Goal: Communication & Community: Answer question/provide support

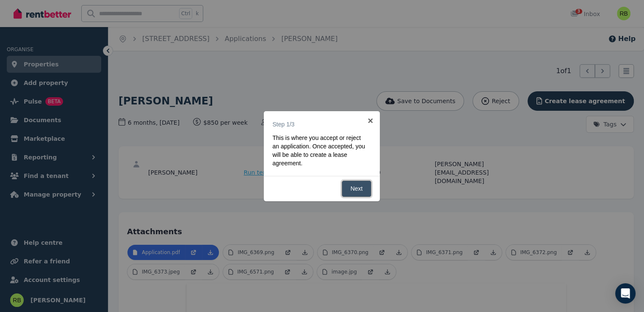
click at [361, 190] on link "Next" at bounding box center [356, 189] width 30 height 17
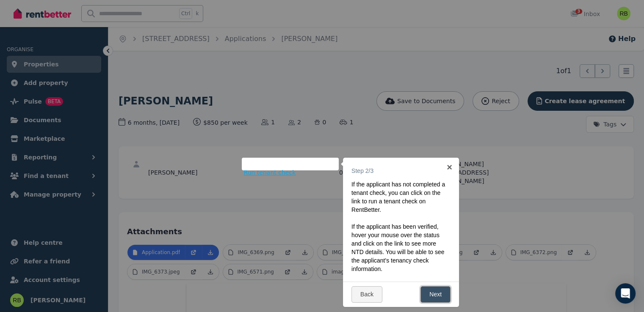
click at [438, 295] on link "Next" at bounding box center [435, 294] width 30 height 17
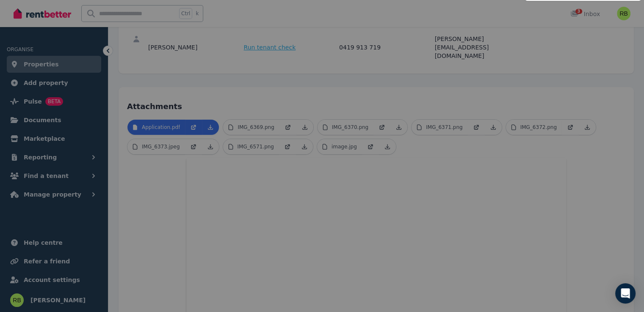
scroll to position [127, 0]
click at [589, 241] on div at bounding box center [322, 156] width 644 height 312
click at [238, 107] on div at bounding box center [322, 156] width 644 height 312
click at [232, 107] on div at bounding box center [322, 156] width 644 height 312
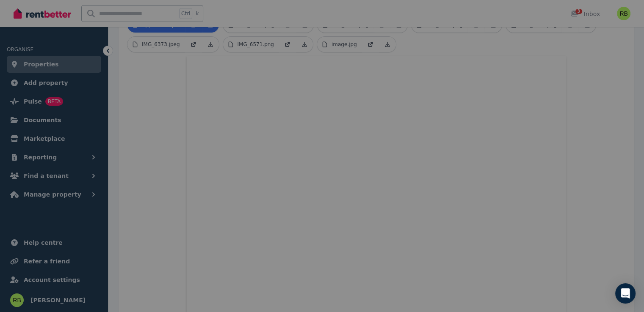
scroll to position [169, 0]
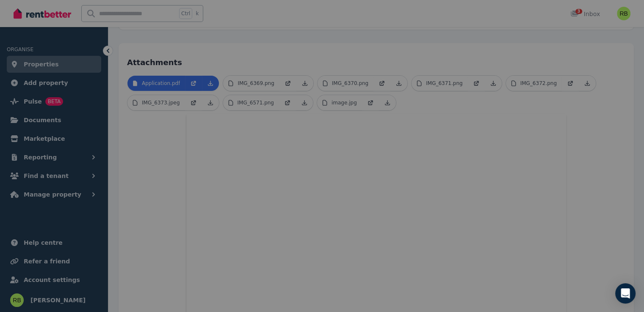
click at [151, 84] on div at bounding box center [322, 156] width 644 height 312
click at [188, 85] on div at bounding box center [322, 156] width 644 height 312
click at [206, 87] on div at bounding box center [322, 156] width 644 height 312
click at [296, 84] on div at bounding box center [322, 156] width 644 height 312
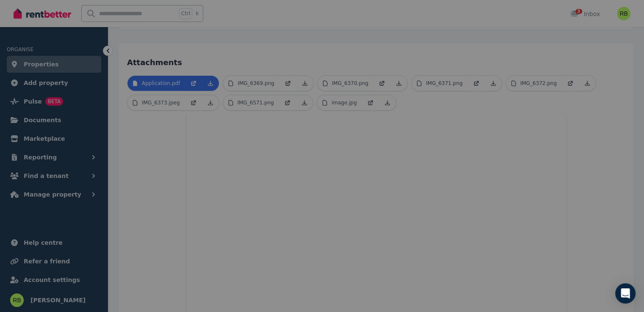
click at [579, 10] on div at bounding box center [322, 156] width 644 height 312
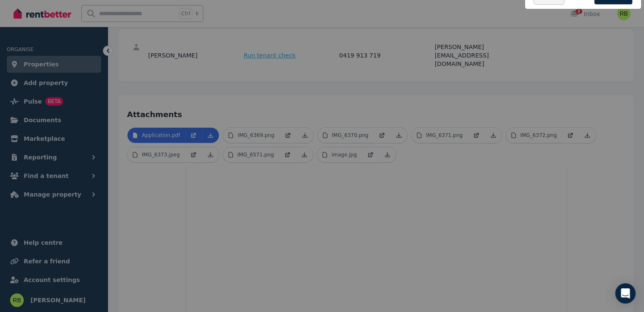
scroll to position [85, 0]
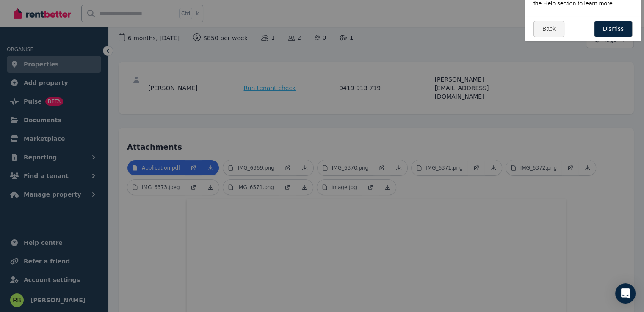
click at [25, 67] on div at bounding box center [322, 156] width 644 height 312
click at [51, 302] on div at bounding box center [322, 156] width 644 height 312
click at [51, 301] on div at bounding box center [322, 156] width 644 height 312
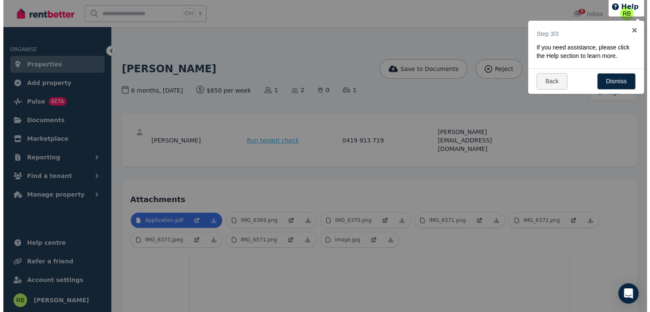
scroll to position [0, 0]
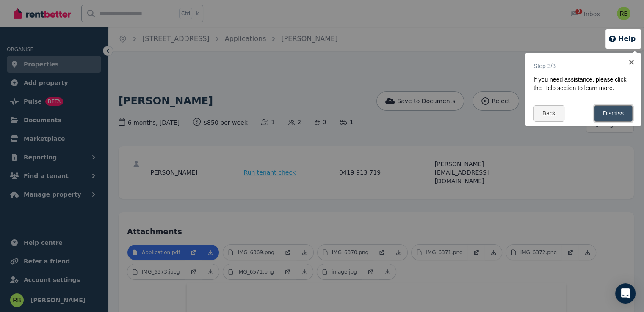
click at [628, 114] on link "Dismiss" at bounding box center [613, 113] width 39 height 17
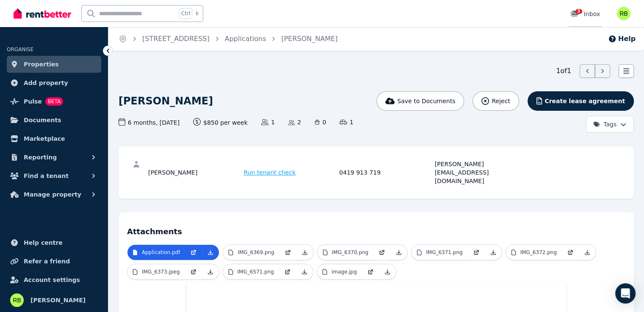
click at [591, 14] on div "3 Inbox" at bounding box center [585, 14] width 30 height 8
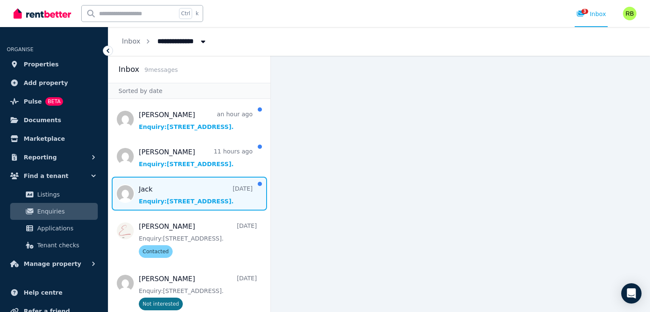
click at [162, 202] on span "Message list" at bounding box center [189, 194] width 162 height 34
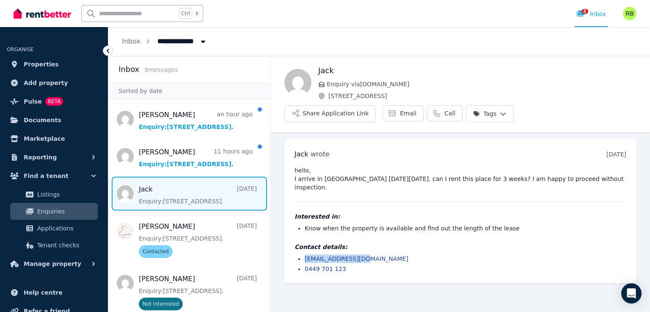
drag, startPoint x: 366, startPoint y: 230, endPoint x: 305, endPoint y: 227, distance: 60.6
click at [305, 255] on li "zadeganh@gmail.com" at bounding box center [466, 259] width 322 height 8
copy link "zadeganh@gmail.com"
click at [416, 109] on span "Email" at bounding box center [408, 113] width 17 height 8
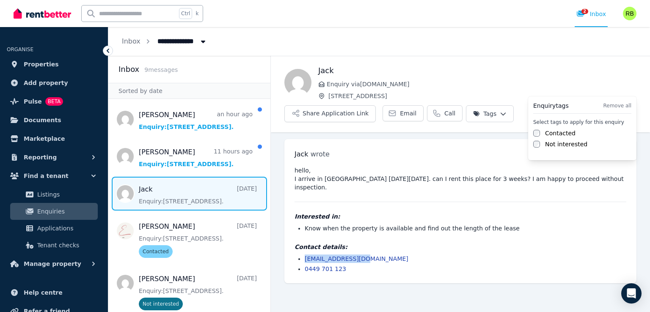
click at [618, 84] on html "**********" at bounding box center [325, 156] width 650 height 312
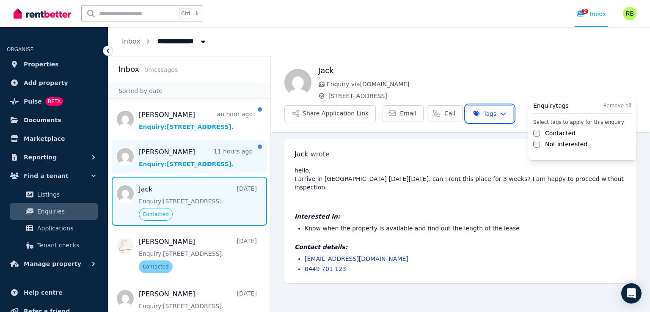
click at [189, 161] on html "**********" at bounding box center [325, 156] width 650 height 312
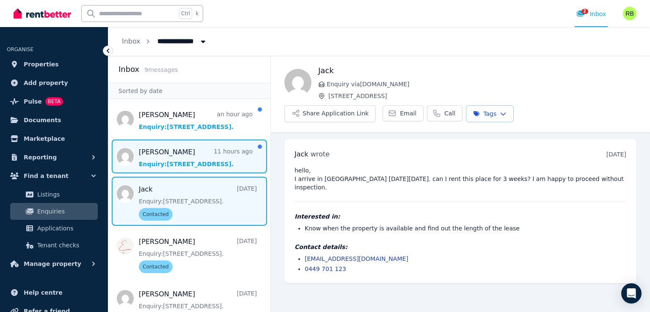
click at [189, 161] on span "Message list" at bounding box center [189, 157] width 162 height 34
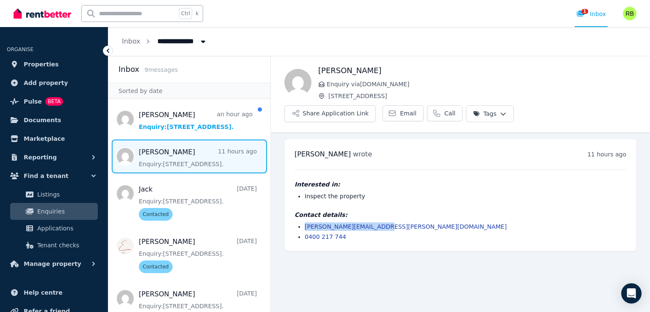
drag, startPoint x: 380, startPoint y: 205, endPoint x: 304, endPoint y: 206, distance: 75.3
click at [304, 223] on ul "jason.gasper@hotmail.com 0400 217 744" at bounding box center [461, 232] width 332 height 19
copy link "jason.gasper@hotmail.com"
click at [416, 109] on span "Email" at bounding box center [408, 113] width 17 height 8
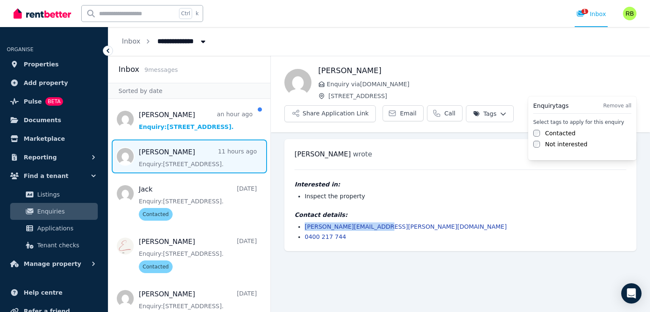
click at [604, 83] on html "**********" at bounding box center [325, 156] width 650 height 312
click at [556, 132] on label "Contacted" at bounding box center [560, 133] width 30 height 8
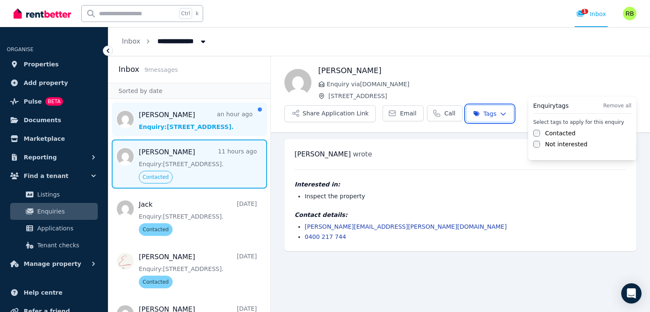
click at [191, 123] on html "**********" at bounding box center [325, 156] width 650 height 312
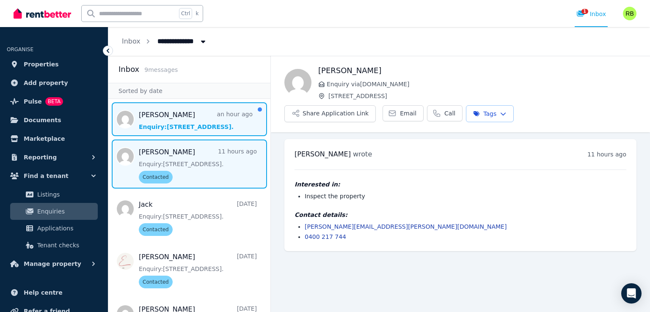
click at [191, 123] on span "Message list" at bounding box center [189, 119] width 162 height 34
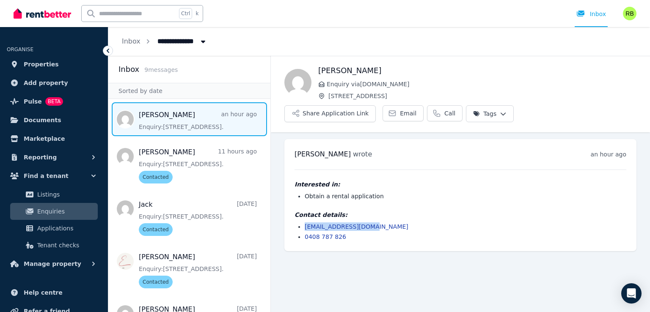
drag, startPoint x: 369, startPoint y: 205, endPoint x: 303, endPoint y: 207, distance: 66.0
click at [303, 223] on ul "edknightnz@gmail.com 0408 787 826" at bounding box center [461, 232] width 332 height 19
copy link "edknightnz@gmail.com"
click at [416, 109] on span "Email" at bounding box center [408, 113] width 17 height 8
click at [376, 105] on button "Share Application Link" at bounding box center [329, 113] width 91 height 17
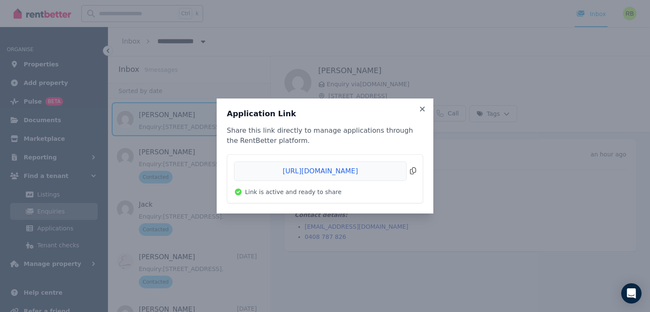
click at [414, 171] on span "Copied!" at bounding box center [325, 171] width 182 height 19
click at [423, 110] on icon at bounding box center [422, 109] width 5 height 5
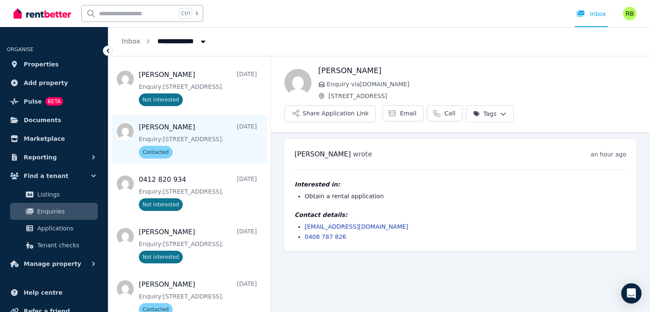
scroll to position [245, 0]
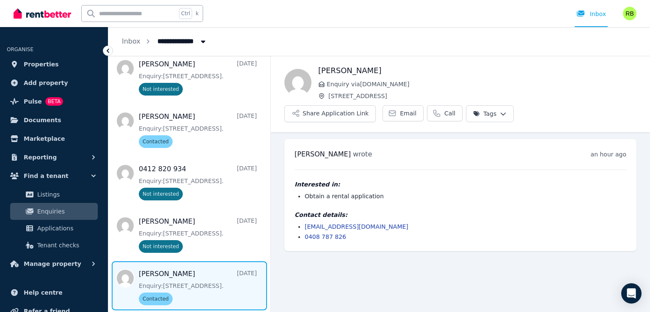
click at [243, 273] on span "Message list" at bounding box center [189, 286] width 162 height 49
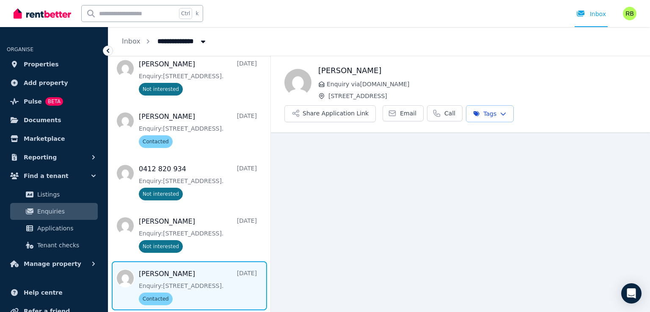
click at [625, 85] on html "**********" at bounding box center [325, 156] width 650 height 312
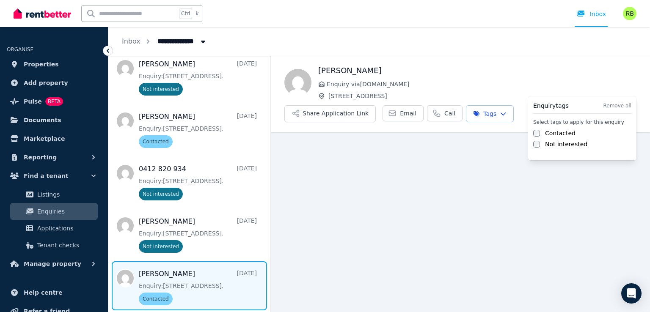
click at [567, 147] on label "Not interested" at bounding box center [566, 144] width 42 height 8
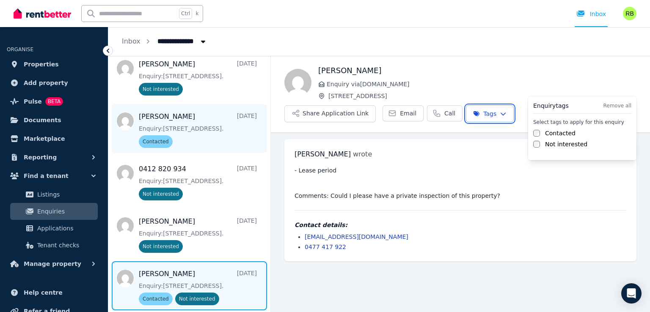
click at [213, 129] on html "**********" at bounding box center [325, 156] width 650 height 312
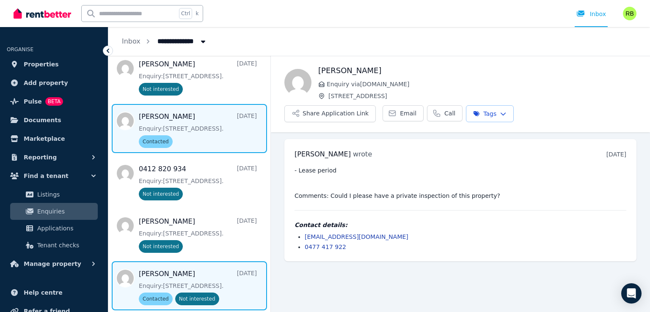
click at [201, 127] on span "Message list" at bounding box center [189, 128] width 162 height 49
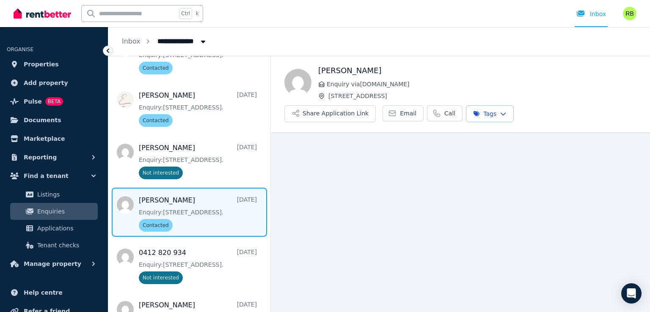
scroll to position [161, 0]
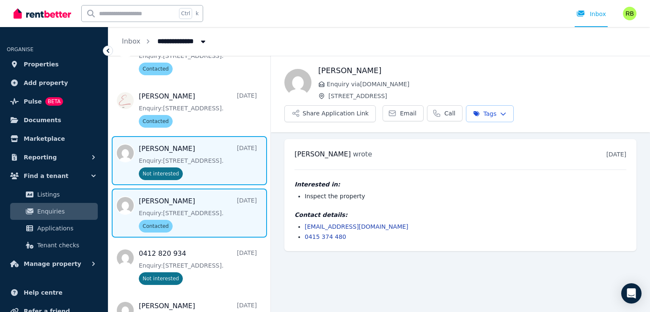
click at [203, 161] on span "Message list" at bounding box center [189, 160] width 162 height 49
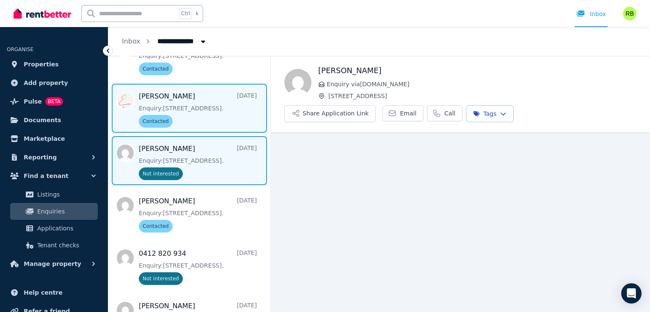
click at [201, 114] on span "Message list" at bounding box center [189, 108] width 162 height 49
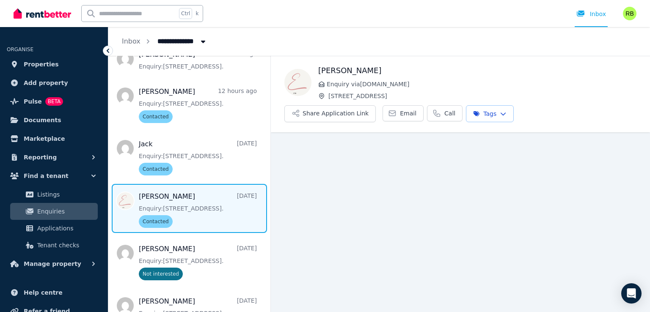
scroll to position [34, 0]
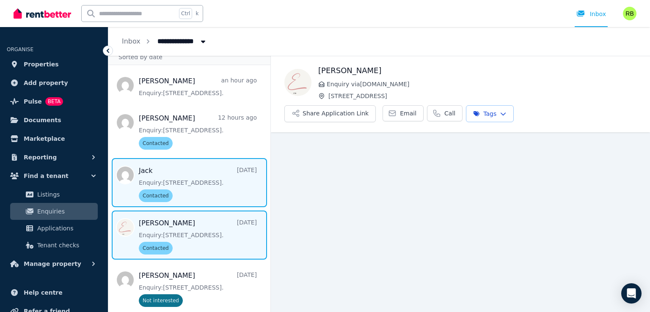
click at [217, 183] on span "Message list" at bounding box center [189, 182] width 162 height 49
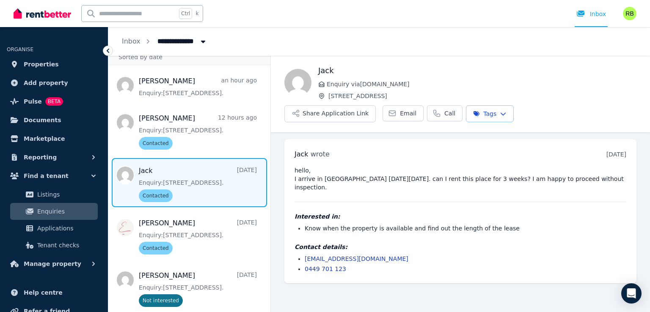
click at [625, 85] on html "**********" at bounding box center [325, 156] width 650 height 312
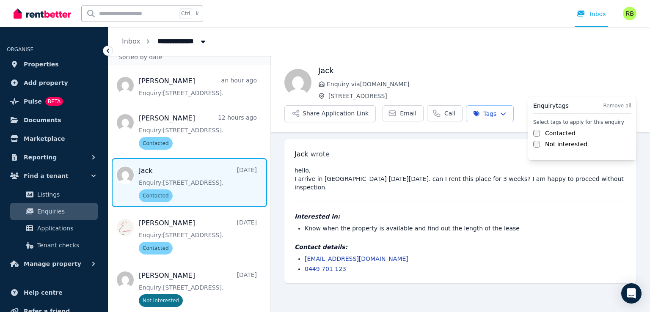
click at [566, 146] on label "Not interested" at bounding box center [566, 144] width 42 height 8
click at [305, 40] on html "**********" at bounding box center [325, 156] width 650 height 312
